Goal: Navigation & Orientation: Find specific page/section

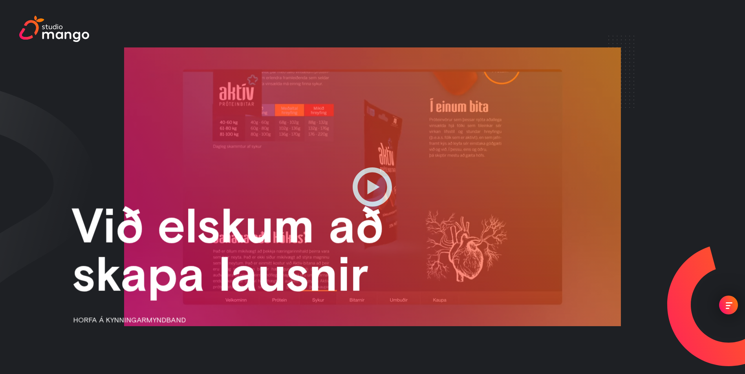
click at [66, 35] on img at bounding box center [54, 29] width 70 height 27
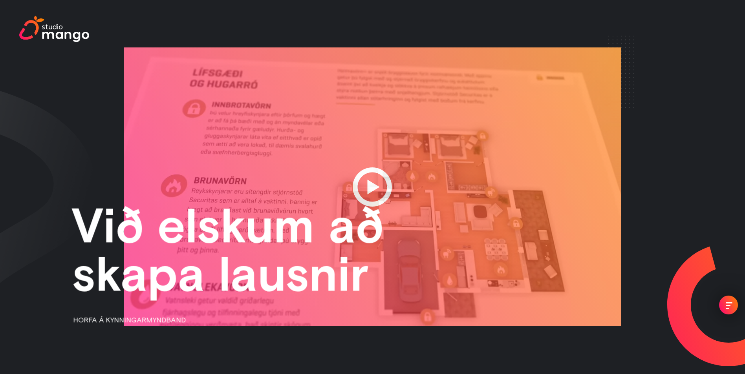
click at [727, 304] on div "menu" at bounding box center [728, 306] width 7 height 7
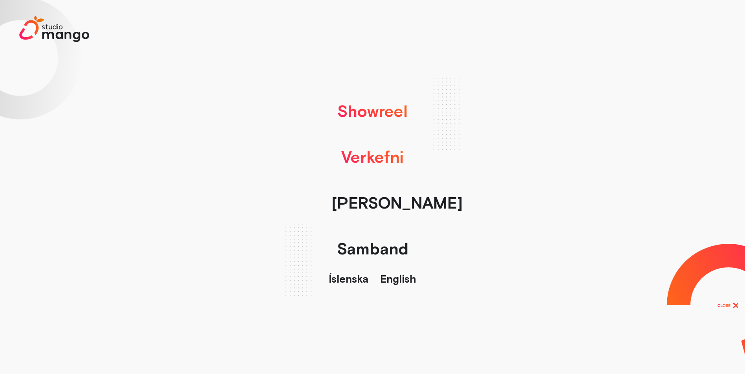
click at [361, 161] on link "Verkefni" at bounding box center [372, 157] width 70 height 46
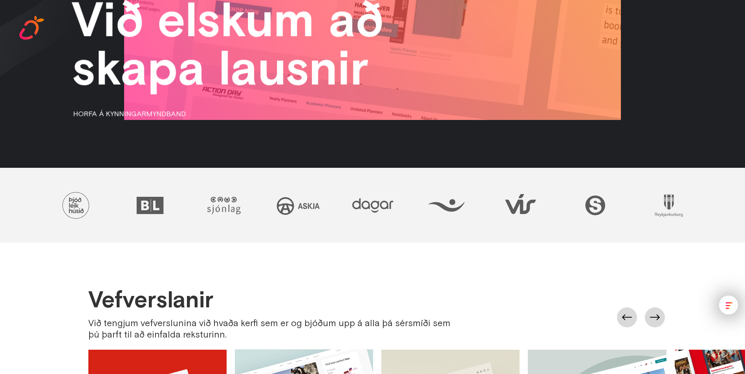
scroll to position [180, 0]
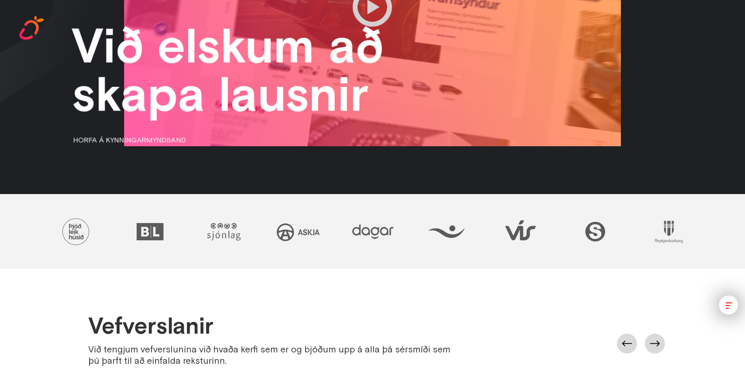
click at [151, 236] on img at bounding box center [149, 231] width 51 height 51
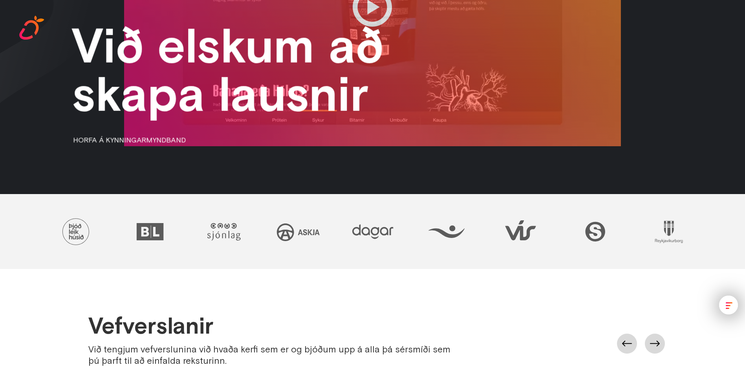
click at [146, 232] on img at bounding box center [149, 231] width 51 height 51
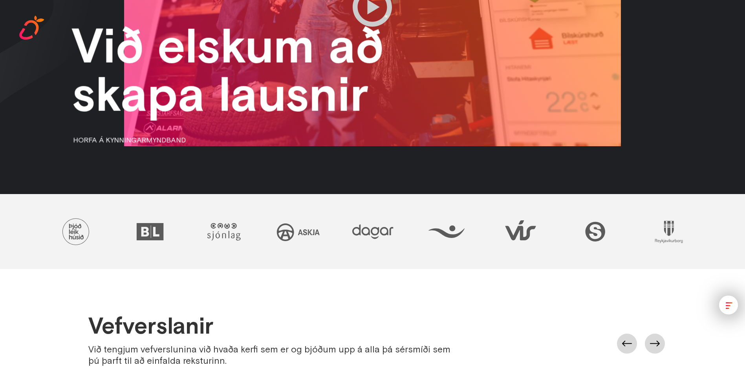
click at [230, 236] on img at bounding box center [223, 231] width 51 height 51
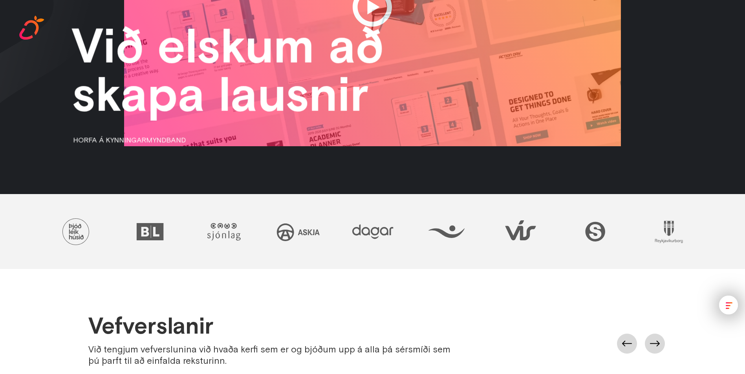
click at [359, 232] on img at bounding box center [372, 231] width 51 height 51
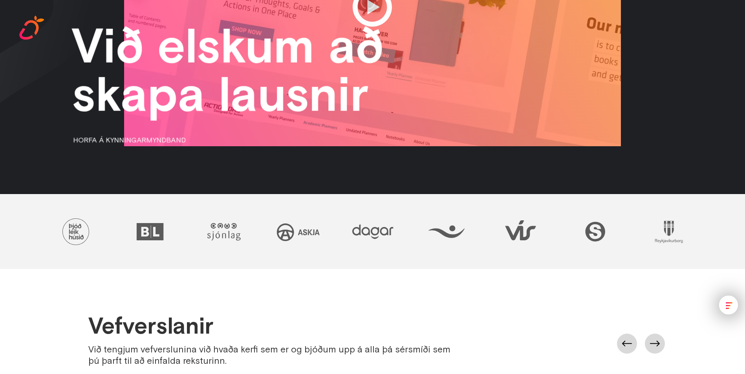
click at [303, 232] on img at bounding box center [297, 231] width 51 height 51
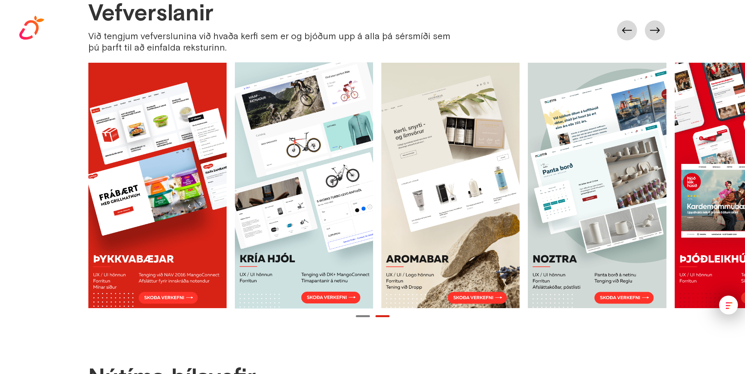
scroll to position [494, 0]
click at [360, 316] on button "Page 1" at bounding box center [363, 316] width 14 height 2
click at [382, 316] on button "Page 2" at bounding box center [382, 316] width 14 height 2
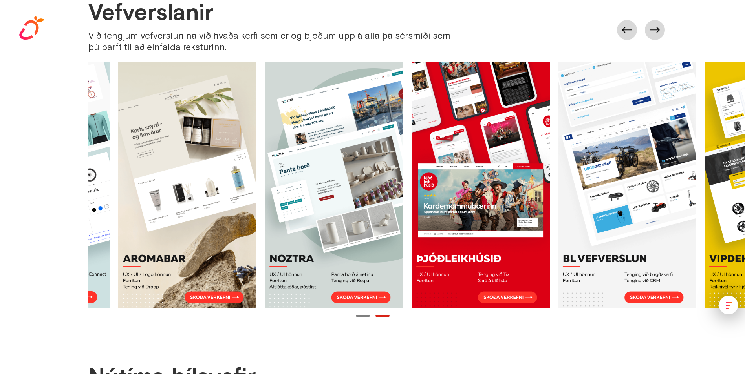
scroll to position [0, 513]
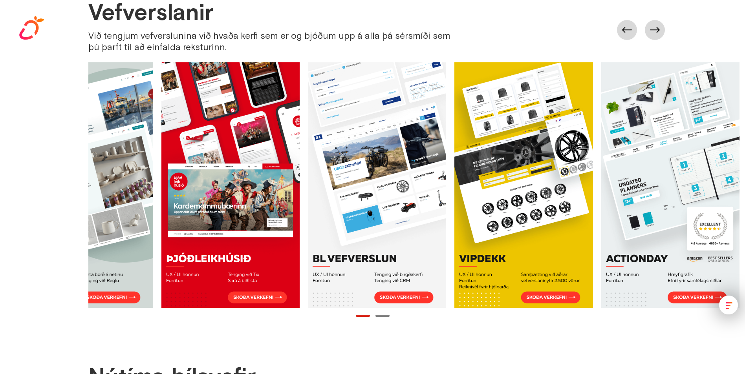
click at [394, 296] on link at bounding box center [377, 185] width 138 height 246
click at [391, 296] on link at bounding box center [377, 185] width 138 height 246
click at [400, 185] on link at bounding box center [377, 185] width 138 height 246
click at [519, 183] on link at bounding box center [523, 185] width 138 height 246
